Goal: Task Accomplishment & Management: Manage account settings

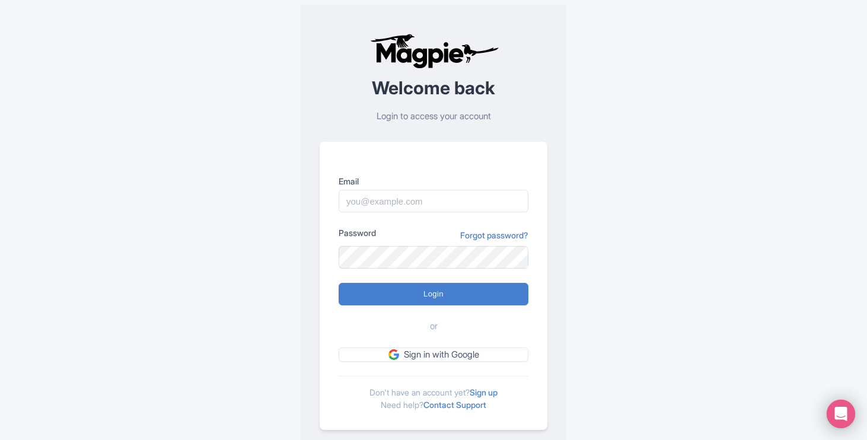
type input "milou@brandeniers.nl"
type input "Logging in..."
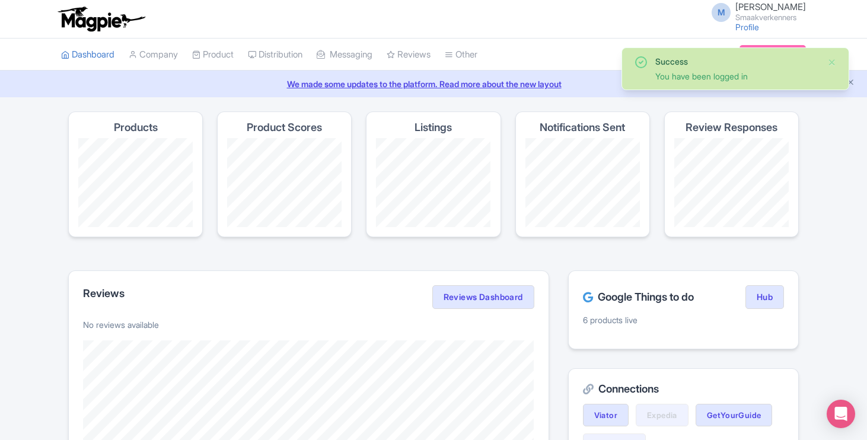
click at [834, 22] on div "M [PERSON_NAME] Smaakverkenners Profile Users Settings Sign out" at bounding box center [433, 19] width 867 height 39
click at [833, 59] on button "Close" at bounding box center [831, 62] width 9 height 14
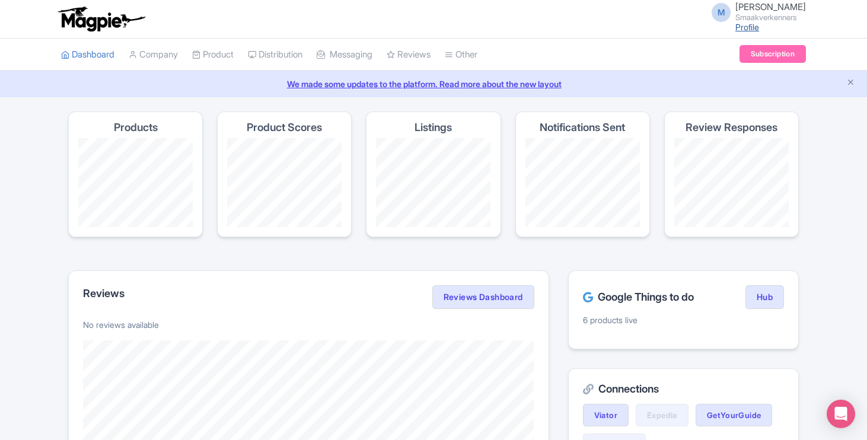
click at [749, 27] on link "Profile" at bounding box center [747, 27] width 24 height 10
click at [850, 87] on button "Close announcement" at bounding box center [850, 84] width 9 height 14
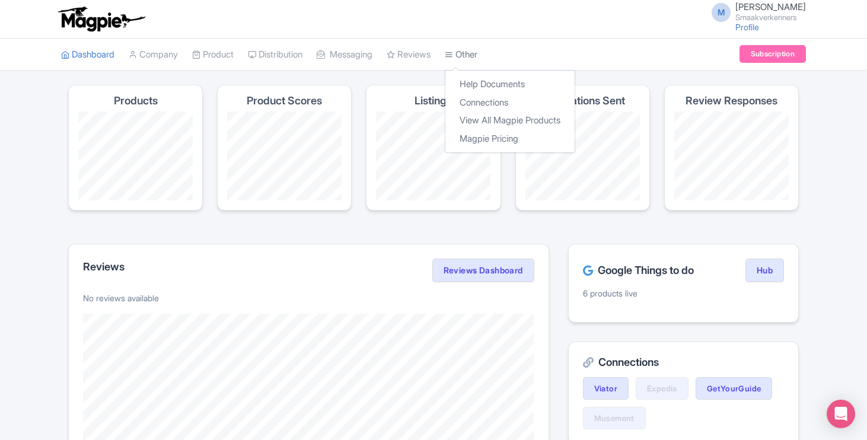
click at [474, 40] on link "Other" at bounding box center [461, 55] width 33 height 33
click at [759, 30] on link "Profile" at bounding box center [747, 27] width 24 height 10
click at [736, 12] on link "M [PERSON_NAME] Smaakverkenners" at bounding box center [755, 11] width 101 height 19
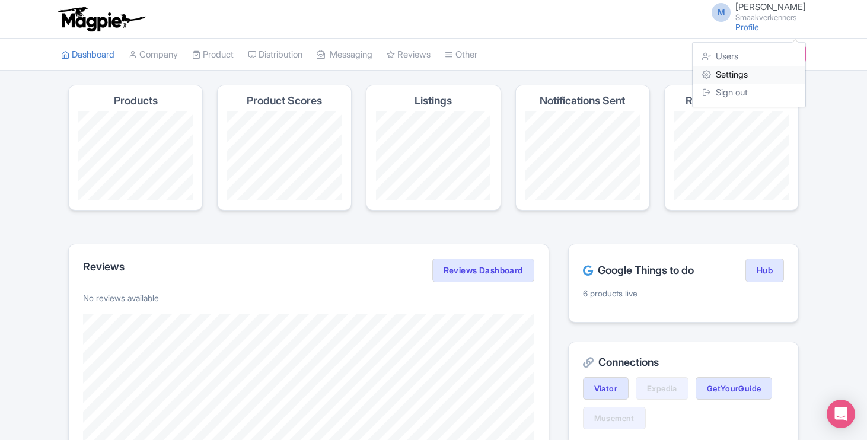
click at [731, 73] on link "Settings" at bounding box center [749, 75] width 113 height 18
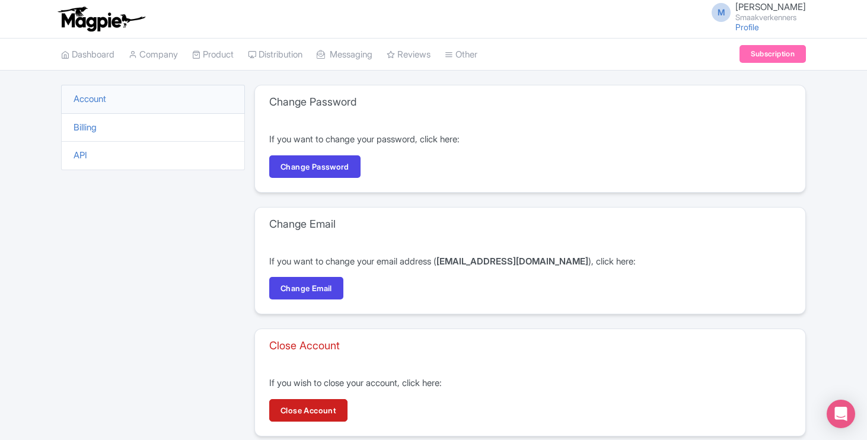
click at [111, 125] on li "Billing" at bounding box center [153, 127] width 184 height 29
click at [86, 126] on link "Billing" at bounding box center [85, 127] width 23 height 11
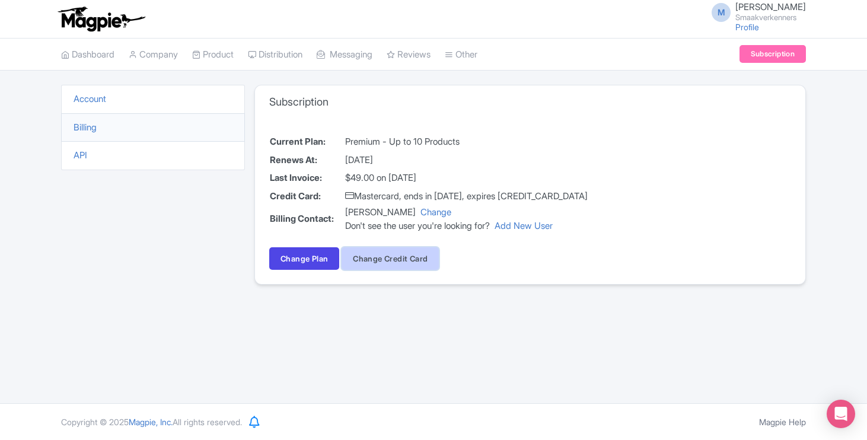
click at [365, 260] on button "Change Credit Card" at bounding box center [390, 258] width 97 height 23
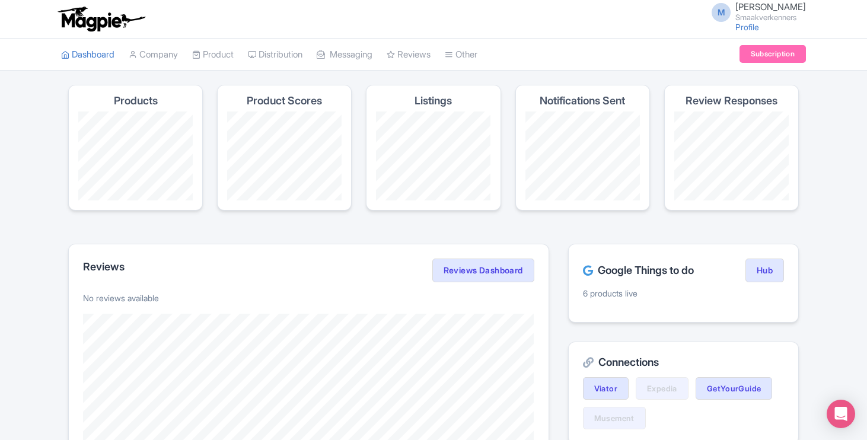
click at [727, 11] on span "M" at bounding box center [721, 12] width 19 height 19
click at [728, 71] on link "Settings" at bounding box center [749, 75] width 113 height 18
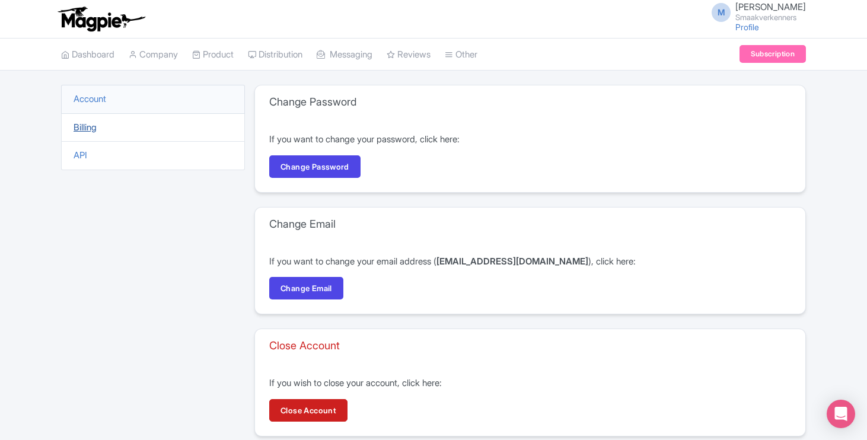
click at [82, 130] on link "Billing" at bounding box center [85, 127] width 23 height 11
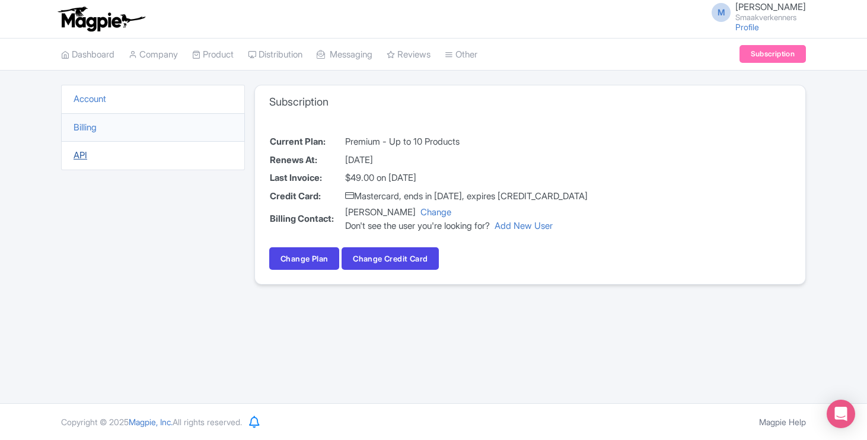
click at [87, 157] on link "API" at bounding box center [81, 154] width 14 height 11
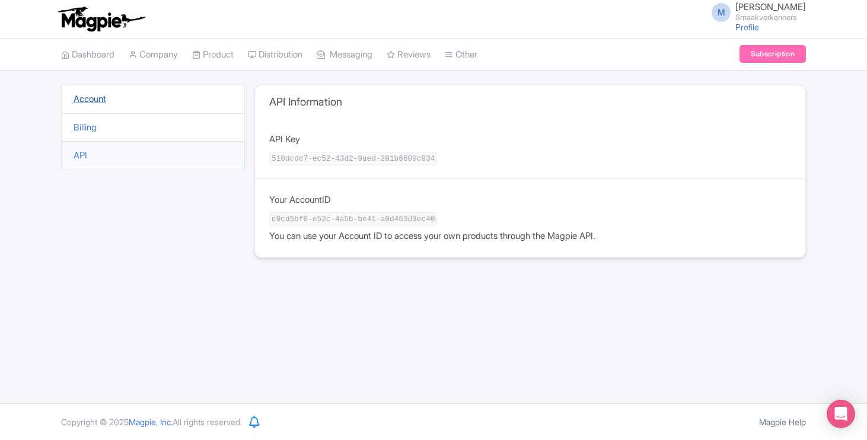
click at [81, 97] on link "Account" at bounding box center [90, 98] width 33 height 11
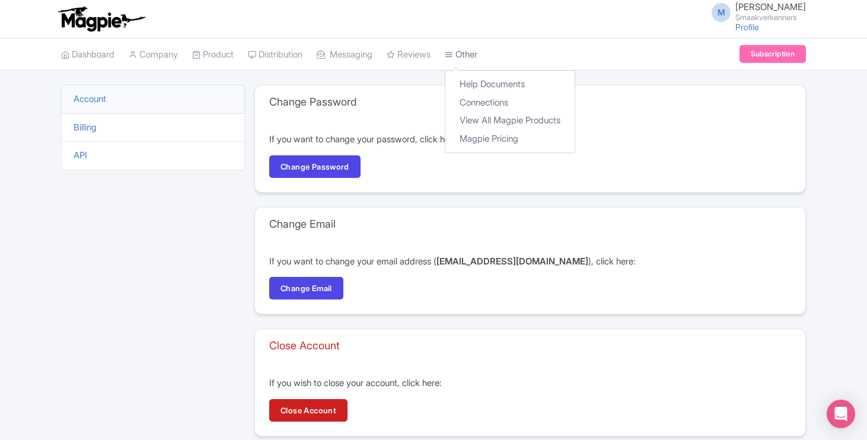
click at [453, 56] on icon at bounding box center [449, 54] width 8 height 8
click at [719, 15] on span "M" at bounding box center [721, 12] width 19 height 19
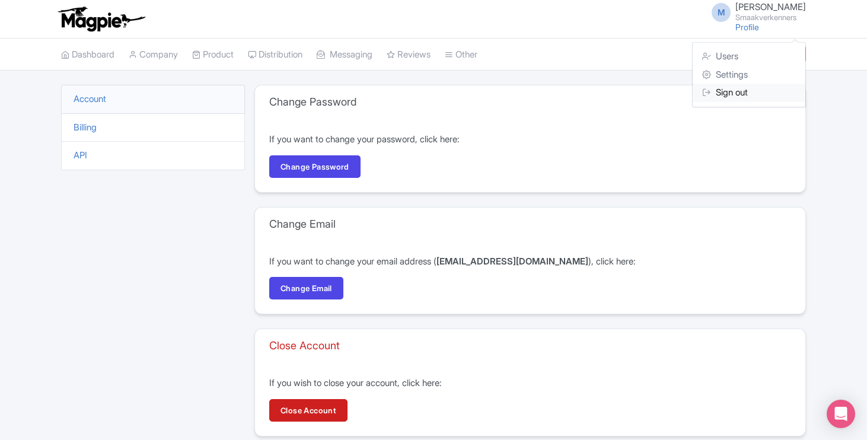
click at [710, 93] on icon at bounding box center [706, 92] width 9 height 9
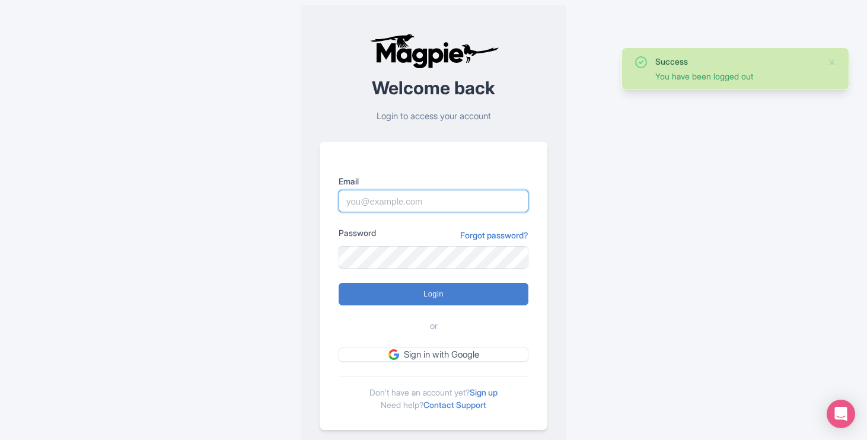
click at [396, 197] on input "Email" at bounding box center [434, 201] width 190 height 23
type input "[EMAIL_ADDRESS][DOMAIN_NAME]"
type input "Logging in..."
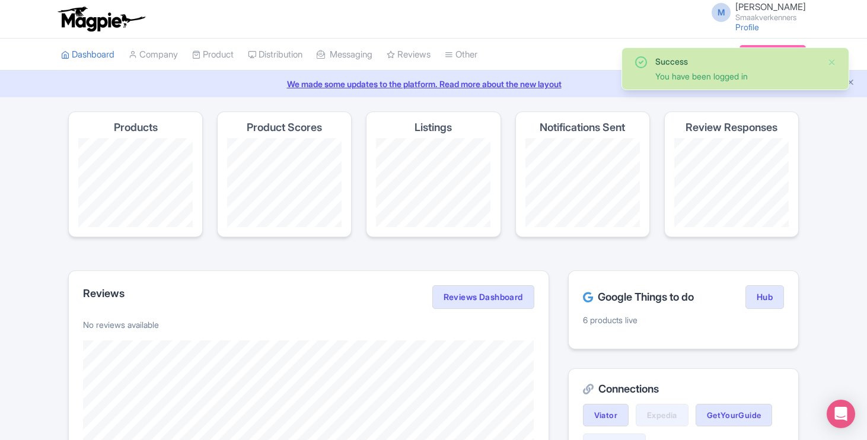
click at [718, 11] on span "M" at bounding box center [721, 12] width 19 height 19
click at [831, 59] on button "Close" at bounding box center [831, 62] width 9 height 14
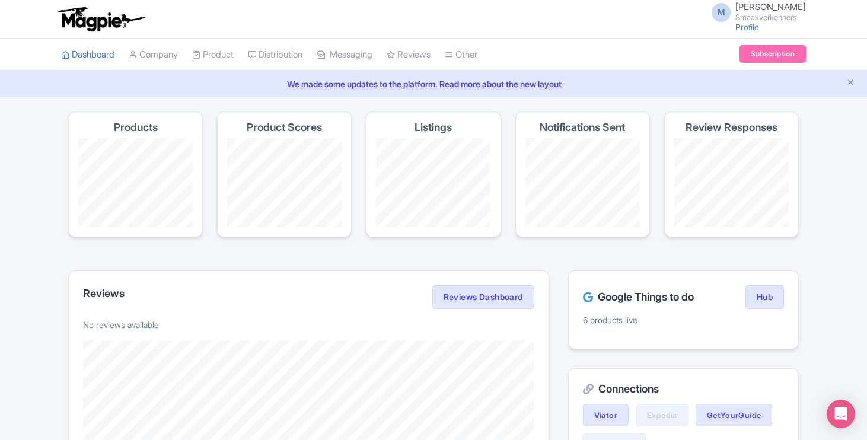
click at [722, 0] on div "M Mischa Groenen Smaakverkenners Profile Users Settings Sign out" at bounding box center [433, 19] width 867 height 39
click at [722, 14] on span "M" at bounding box center [721, 12] width 19 height 19
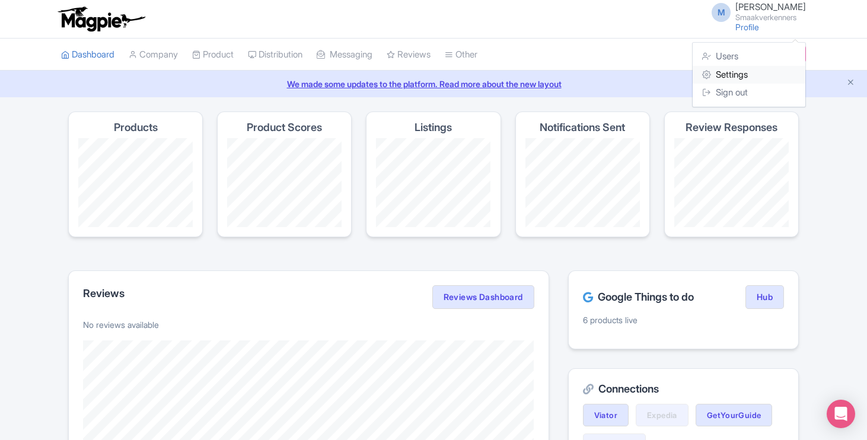
click at [713, 77] on link "Settings" at bounding box center [749, 75] width 113 height 18
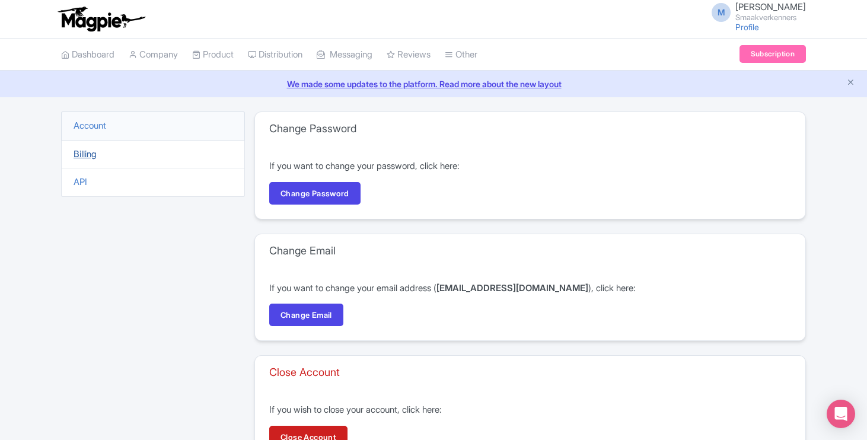
click at [90, 152] on link "Billing" at bounding box center [85, 153] width 23 height 11
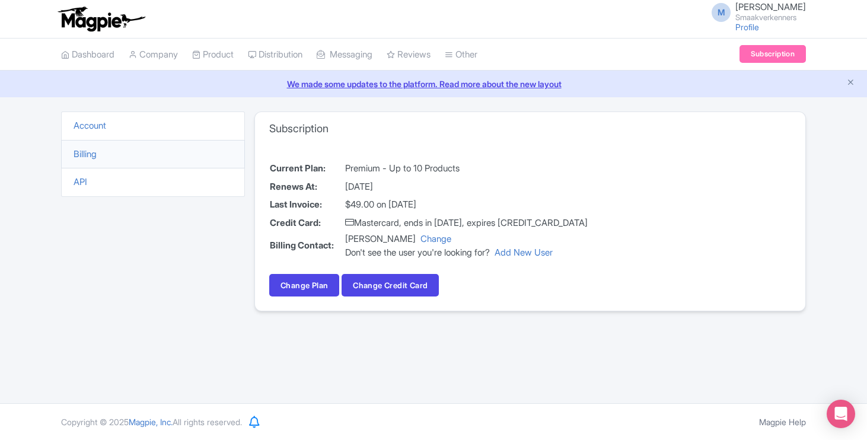
click at [85, 230] on div "Account Billing API" at bounding box center [153, 218] width 184 height 214
click at [850, 83] on icon "Close announcement" at bounding box center [850, 82] width 9 height 9
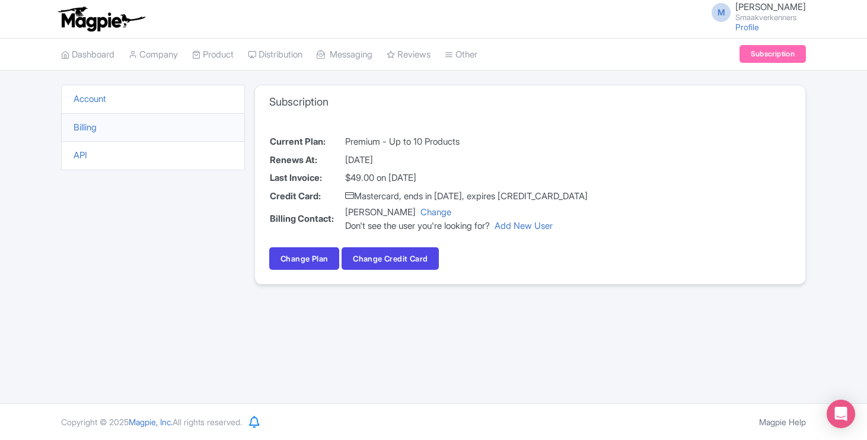
click at [844, 130] on div "Account Billing API Subscription Current Plan: Premium - Up to 10 Products Rene…" at bounding box center [433, 192] width 867 height 214
click at [348, 50] on link "Messaging" at bounding box center [345, 55] width 56 height 33
drag, startPoint x: 476, startPoint y: 174, endPoint x: 339, endPoint y: 178, distance: 137.6
click at [339, 178] on tr "Last Invoice: $49.00 on [DATE]" at bounding box center [428, 178] width 319 height 18
click at [373, 352] on div "M Mischa Groenen Smaakverkenners Profile Users Settings Sign out Dashboard Comp…" at bounding box center [433, 201] width 867 height 403
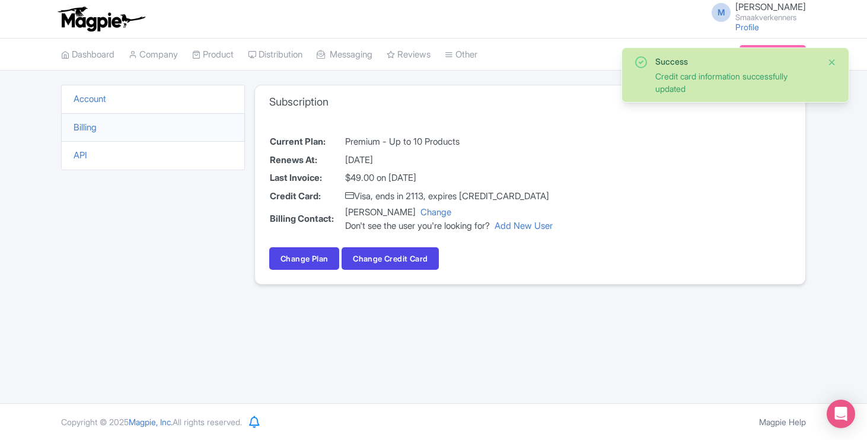
click at [836, 61] on button "Close" at bounding box center [831, 62] width 9 height 14
